Goal: Transaction & Acquisition: Purchase product/service

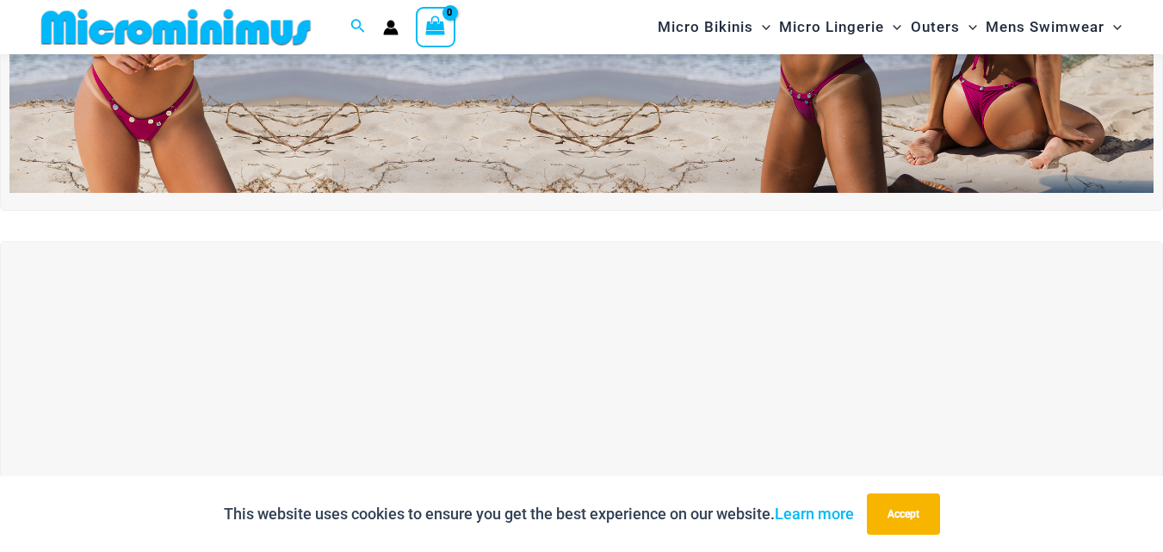
scroll to position [503, 0]
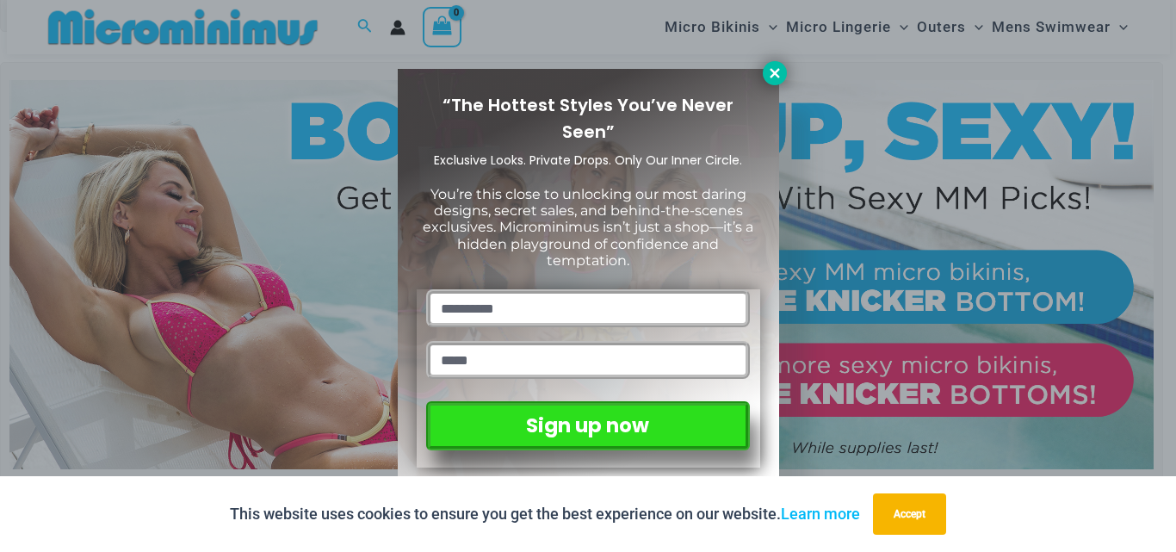
click at [776, 78] on icon at bounding box center [774, 72] width 15 height 15
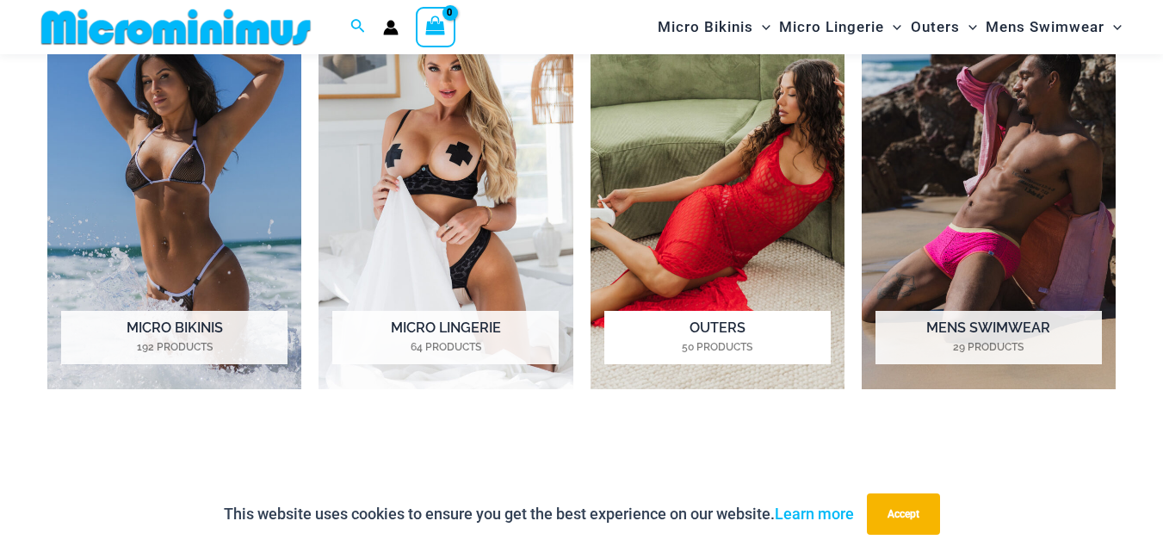
scroll to position [1363, 0]
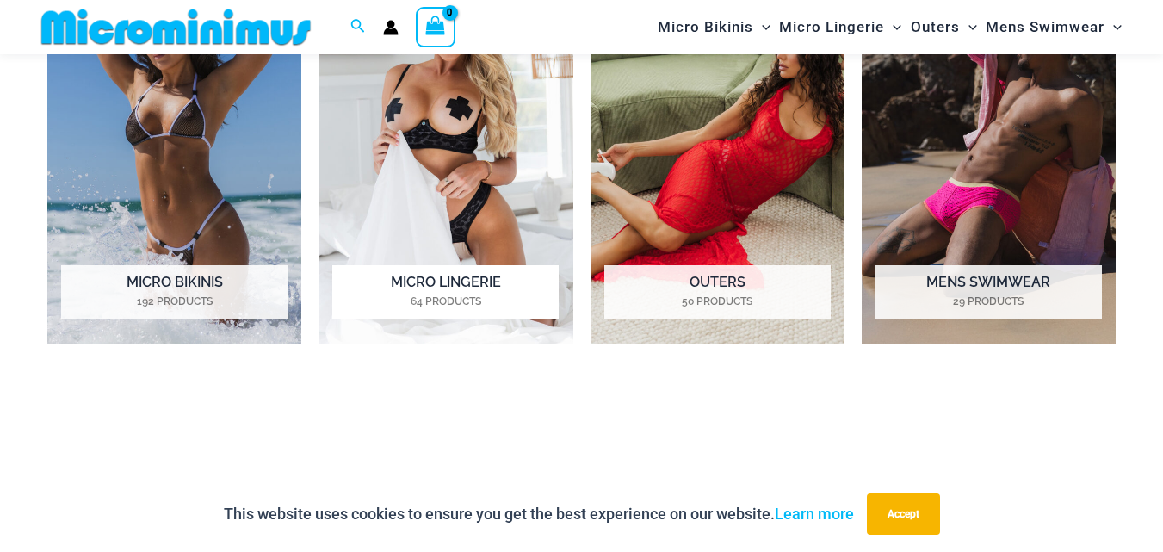
click at [457, 200] on img "Visit product category Micro Lingerie" at bounding box center [445, 146] width 254 height 393
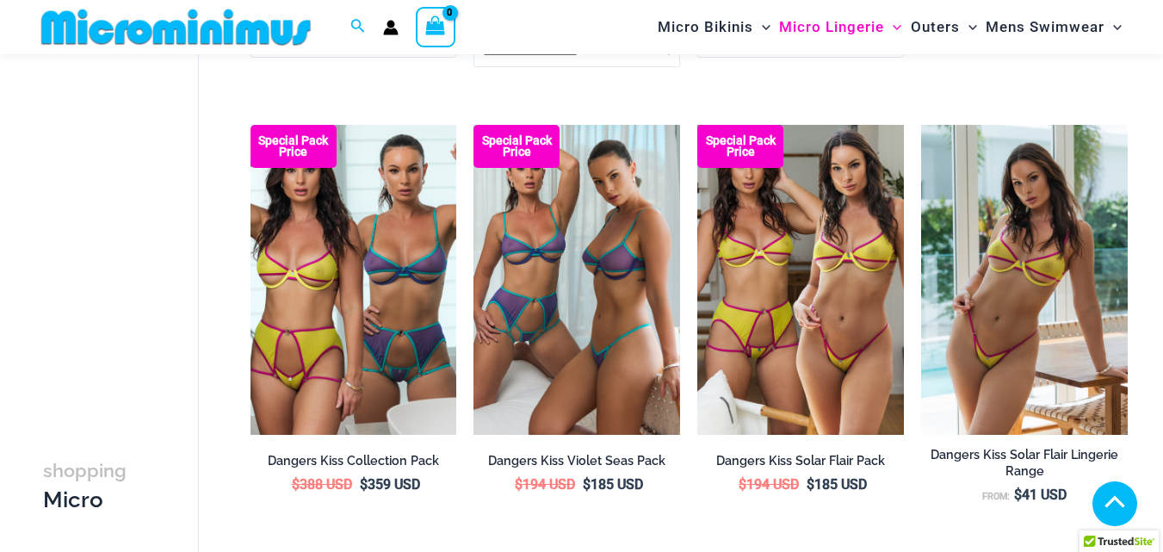
scroll to position [3573, 0]
